Goal: Book appointment/travel/reservation

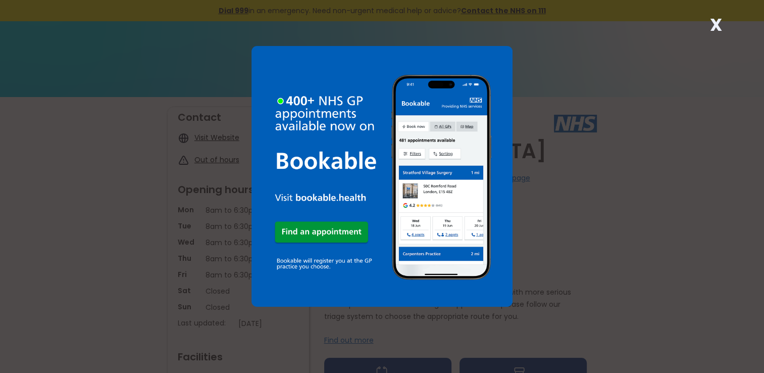
click at [300, 228] on img at bounding box center [381, 176] width 261 height 261
click at [716, 26] on strong "X" at bounding box center [715, 25] width 12 height 24
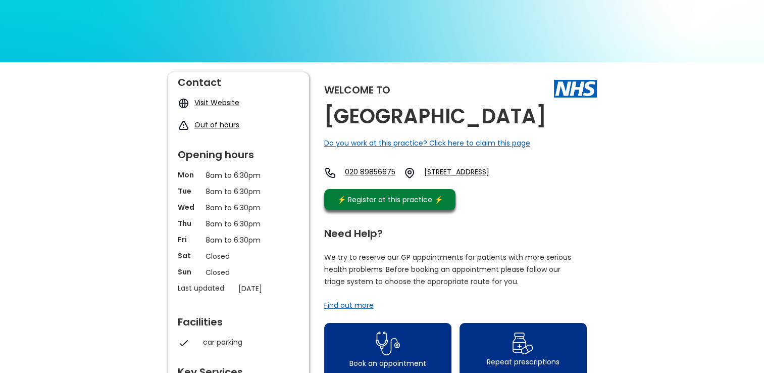
scroll to position [50, 0]
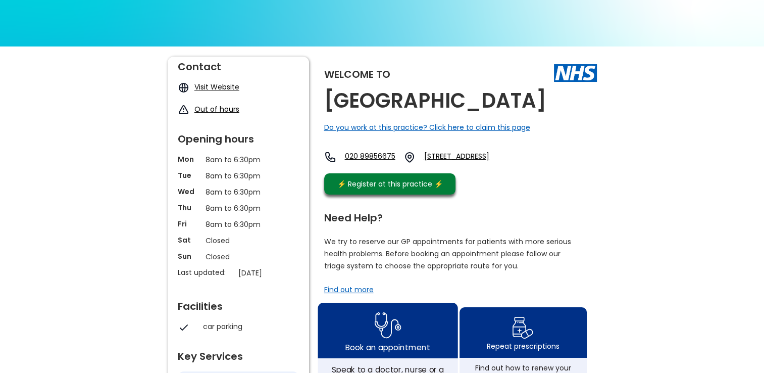
click at [374, 350] on div "Book an appointment" at bounding box center [387, 346] width 84 height 11
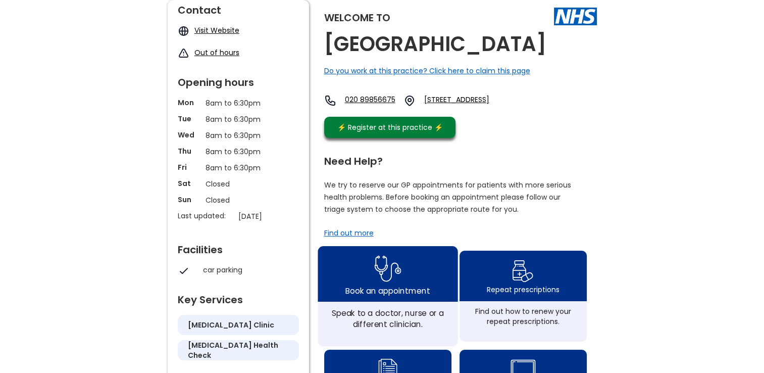
scroll to position [101, 0]
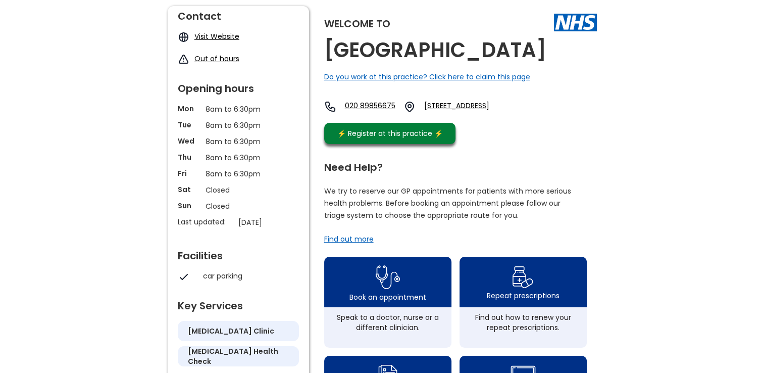
click at [198, 128] on p "Tue" at bounding box center [189, 125] width 23 height 10
click at [210, 125] on p "8am to 6:30pm" at bounding box center [238, 125] width 66 height 11
click at [216, 124] on p "8am to 6:30pm" at bounding box center [238, 125] width 66 height 11
click at [207, 37] on link "Visit Website" at bounding box center [216, 36] width 45 height 10
